Goal: Book appointment/travel/reservation

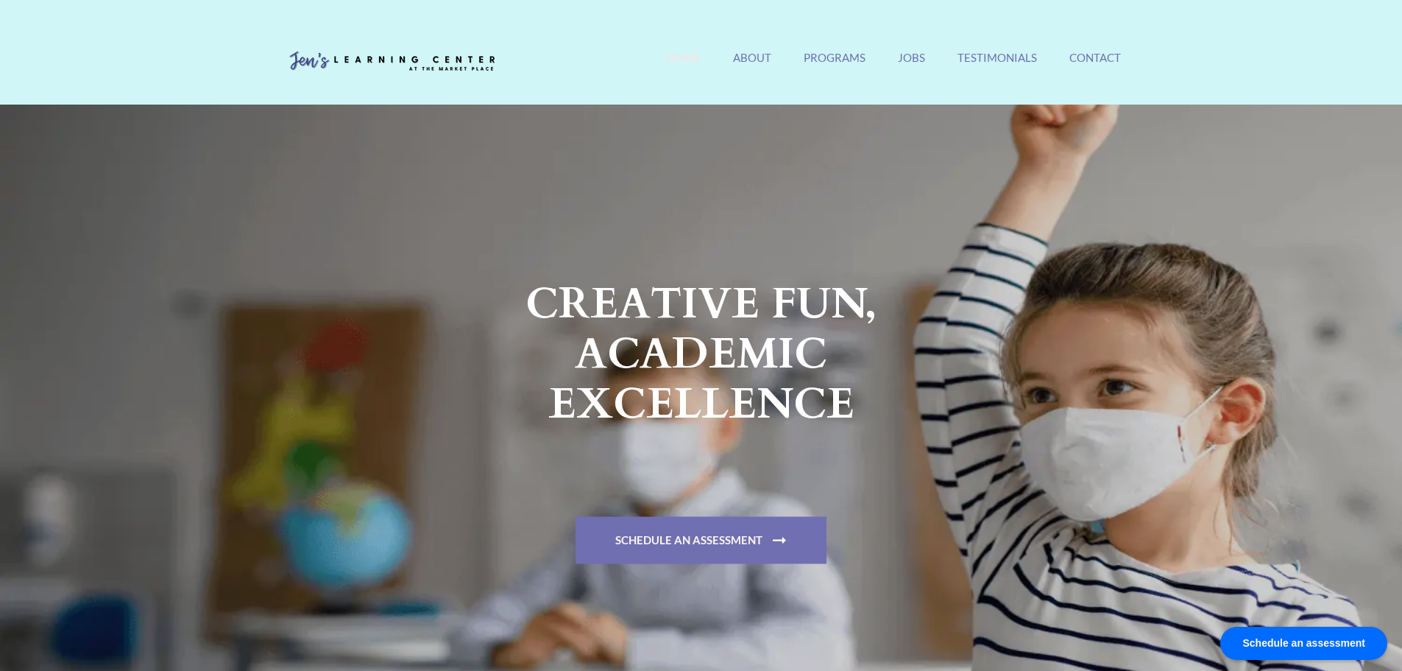
click at [685, 378] on strong "Schedule An Assessment" at bounding box center [701, 328] width 552 height 100
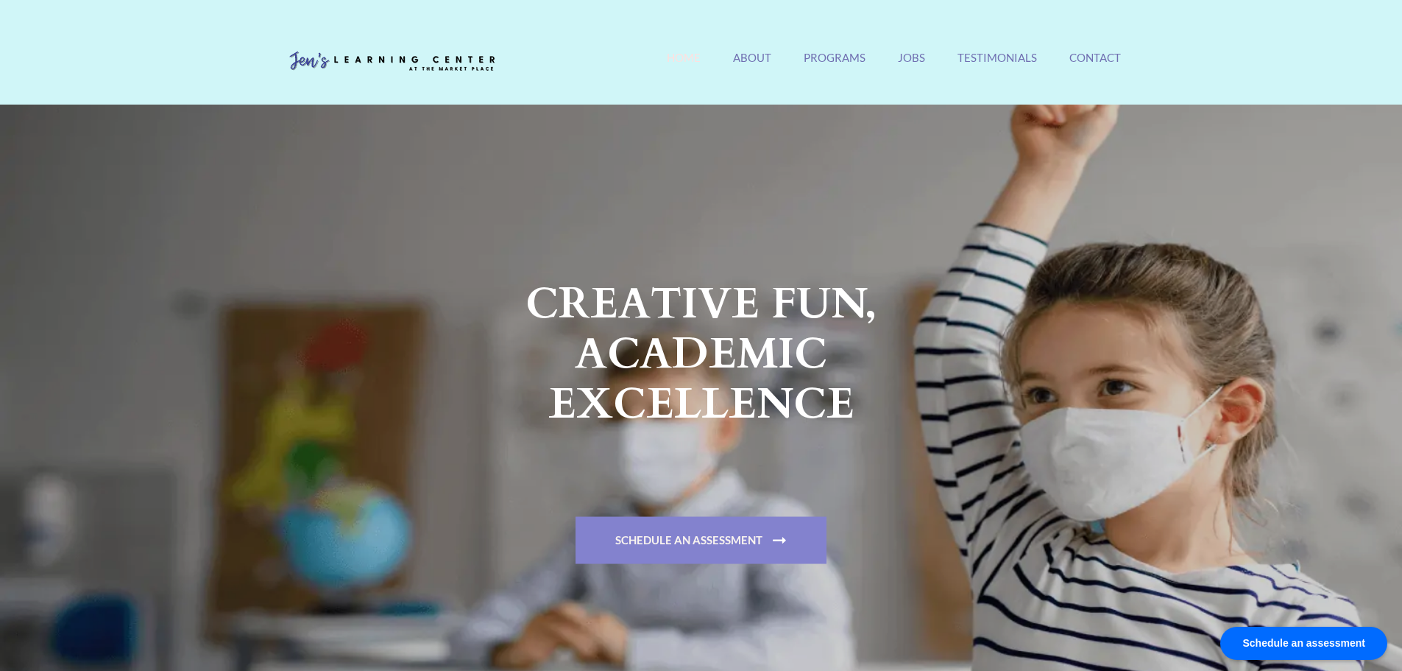
click at [683, 534] on link "Schedule An Assessment" at bounding box center [701, 539] width 251 height 47
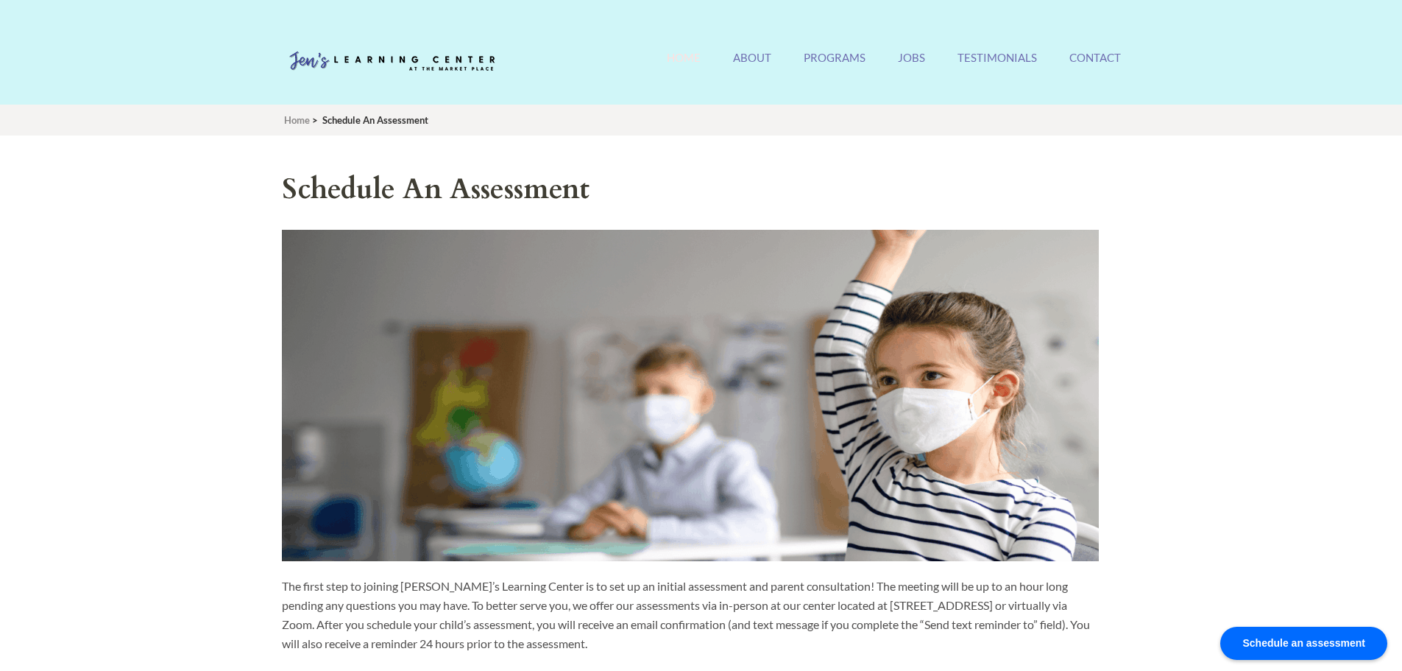
click at [698, 67] on link "Home" at bounding box center [684, 67] width 34 height 32
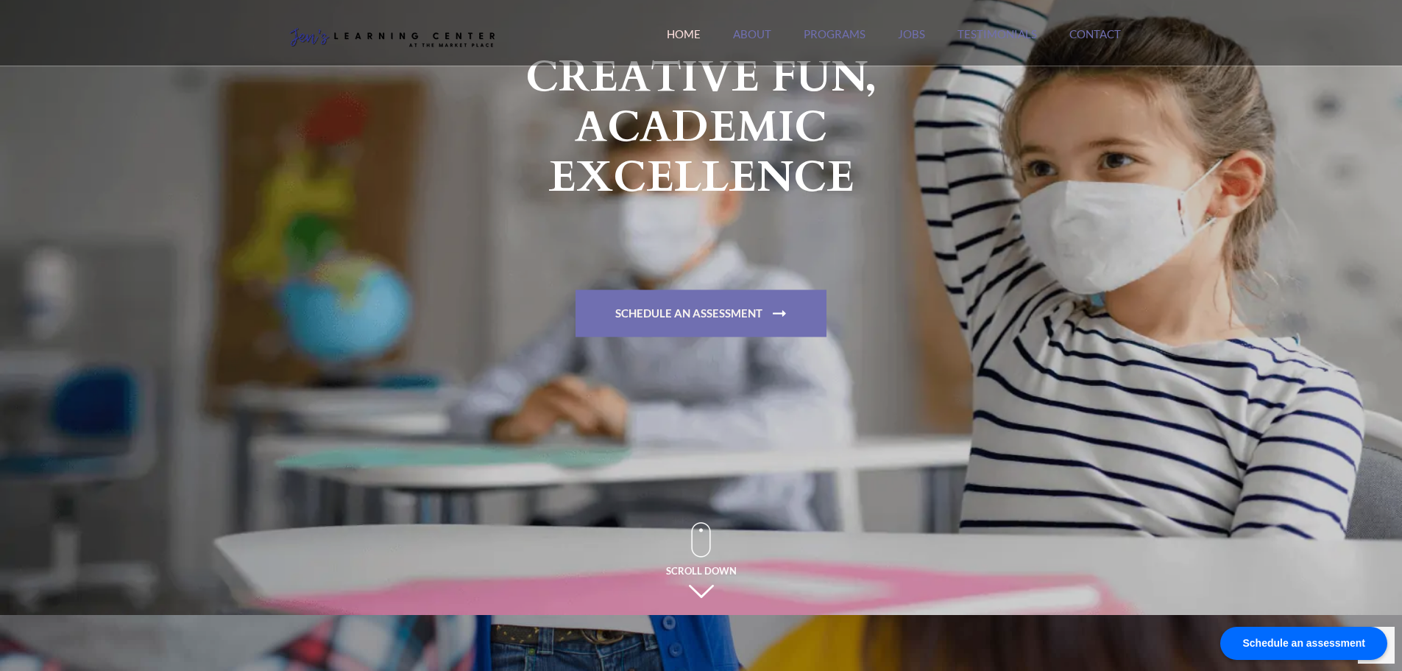
scroll to position [221, 0]
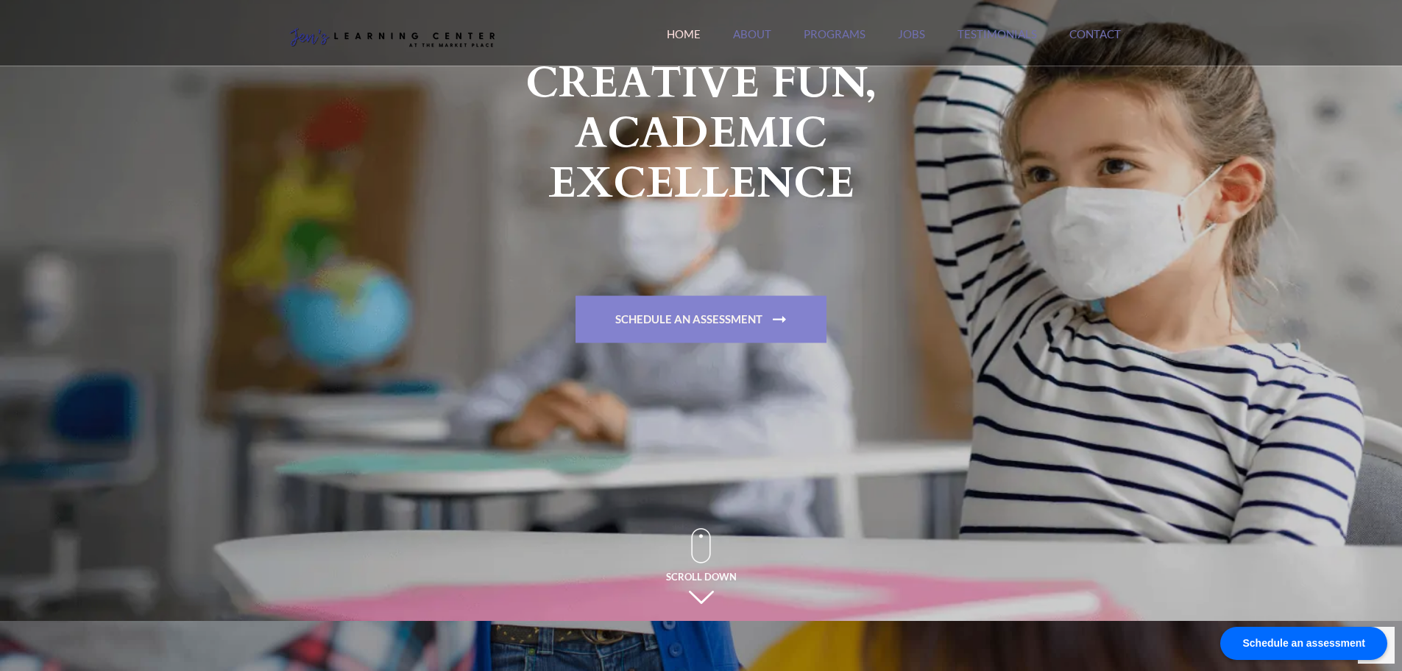
click at [693, 309] on link "Schedule An Assessment" at bounding box center [701, 318] width 251 height 47
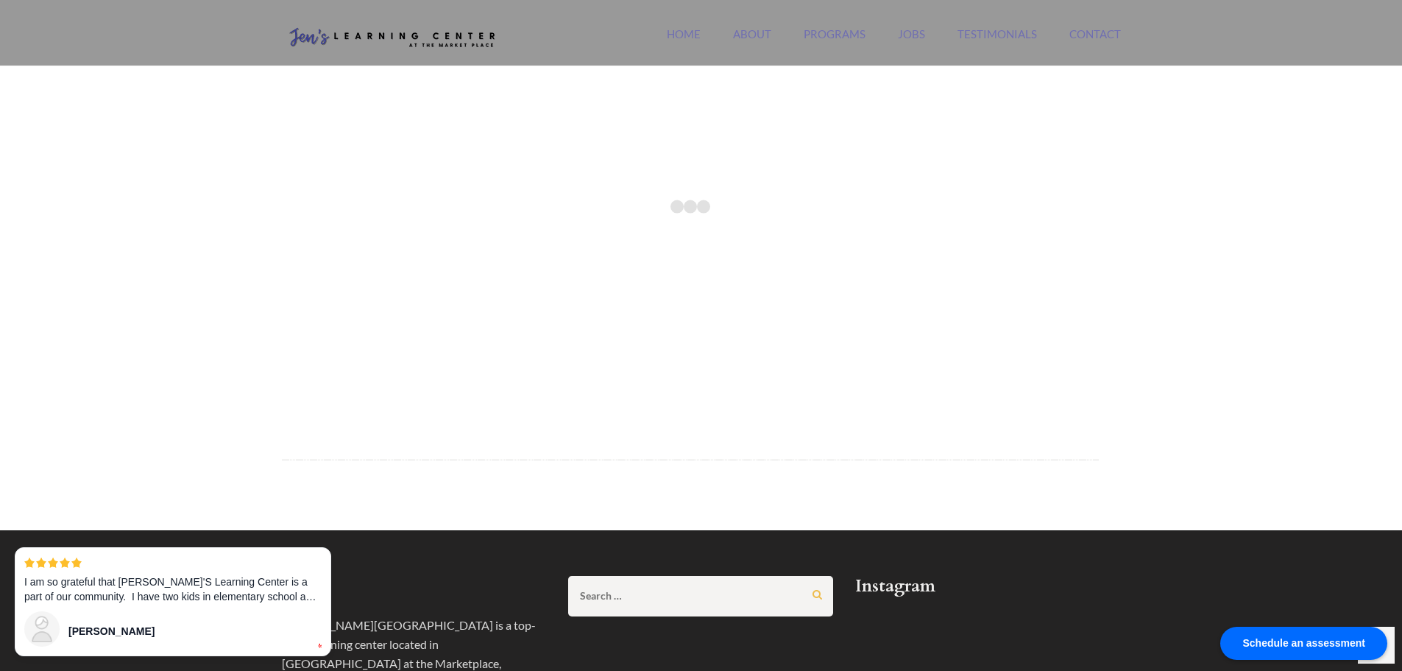
scroll to position [294, 0]
